Goal: Information Seeking & Learning: Learn about a topic

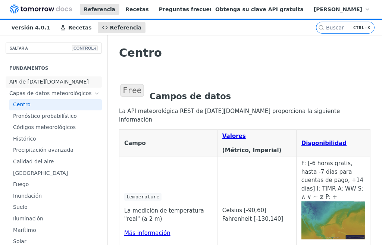
click at [19, 85] on font "API de [DATE][DOMAIN_NAME]" at bounding box center [48, 82] width 79 height 6
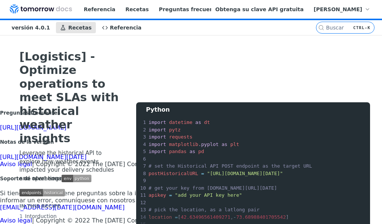
scroll to position [9, 0]
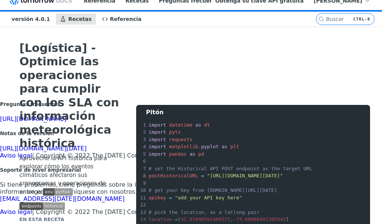
click at [182, 82] on section "[Logística] - Optimice las operaciones para cumplir con los SLA con información…" at bounding box center [191, 171] width 358 height 261
click at [83, 88] on font "[Logística] - Optimice las operaciones para cumplir con los SLA con información…" at bounding box center [69, 95] width 100 height 108
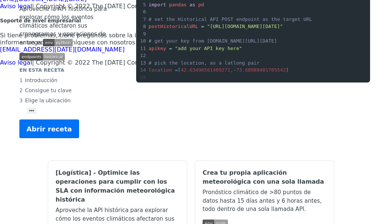
scroll to position [0, 0]
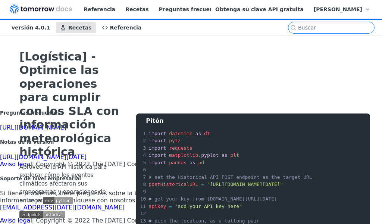
click at [333, 29] on input "CTRL-K" at bounding box center [336, 28] width 76 height 6
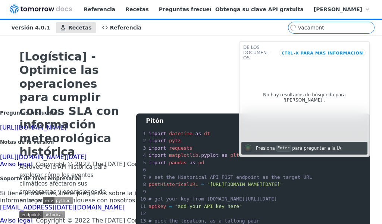
type input "vacamonte"
